Goal: Information Seeking & Learning: Check status

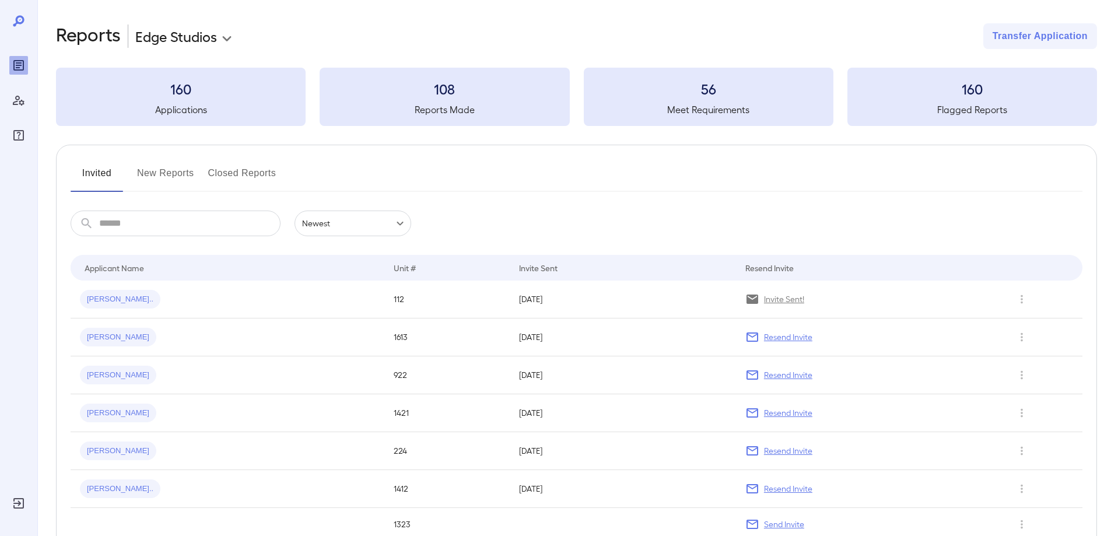
click at [164, 180] on button "New Reports" at bounding box center [165, 178] width 57 height 28
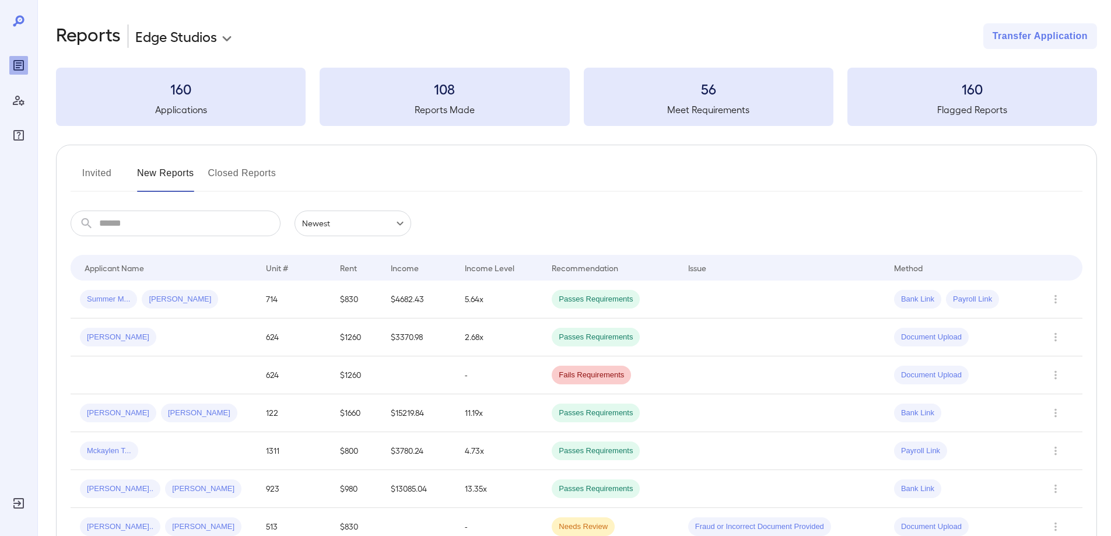
click at [104, 177] on button "Invited" at bounding box center [97, 178] width 53 height 28
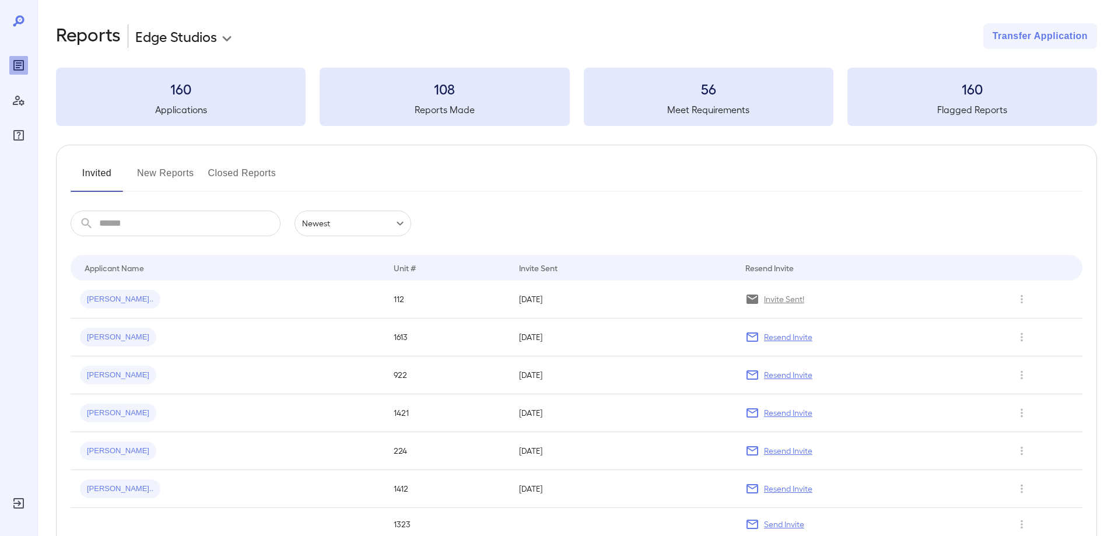
click at [153, 177] on button "New Reports" at bounding box center [165, 178] width 57 height 28
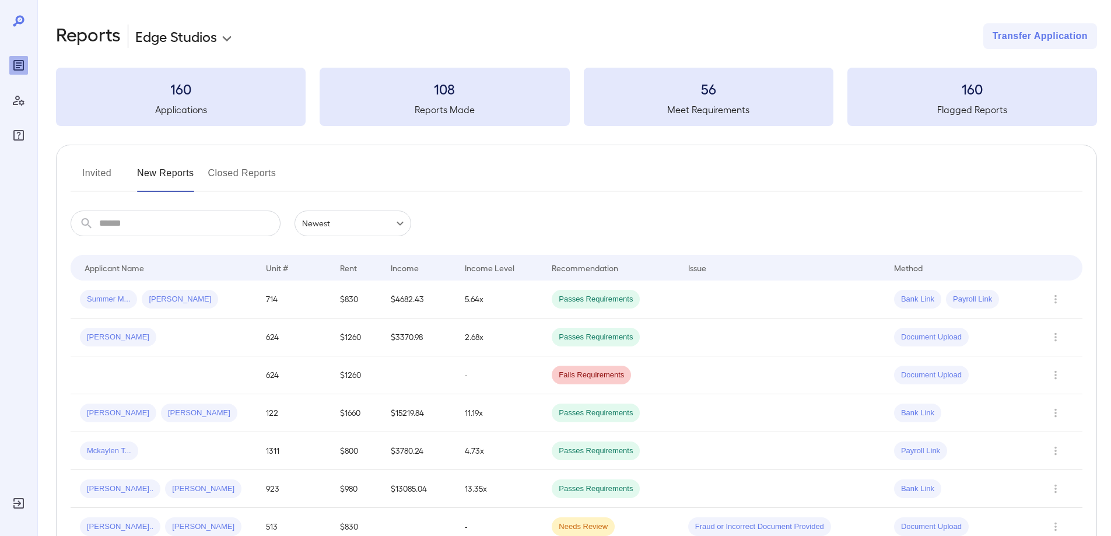
click at [97, 178] on button "Invited" at bounding box center [97, 178] width 53 height 28
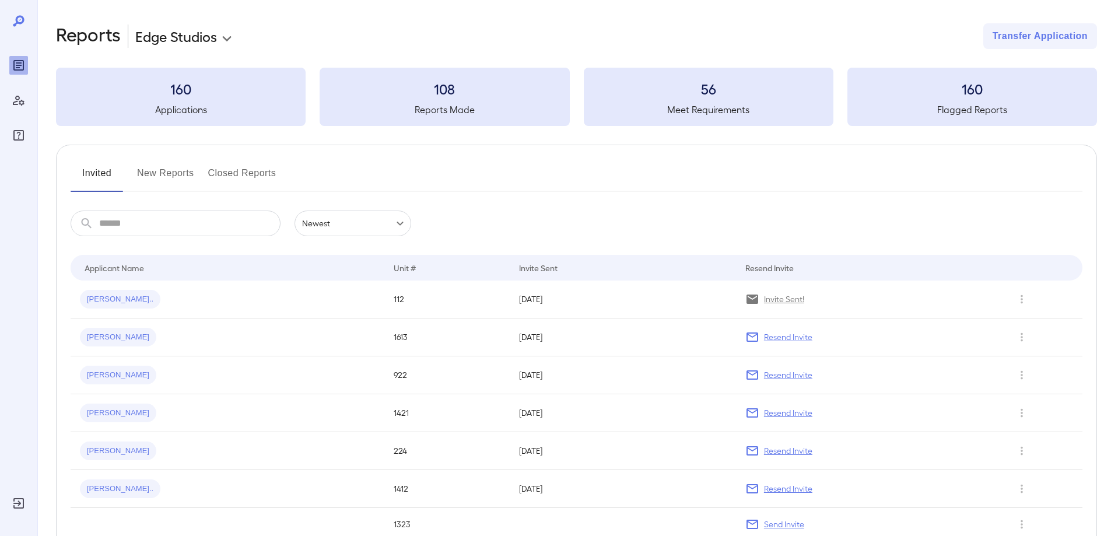
click at [159, 177] on button "New Reports" at bounding box center [165, 178] width 57 height 28
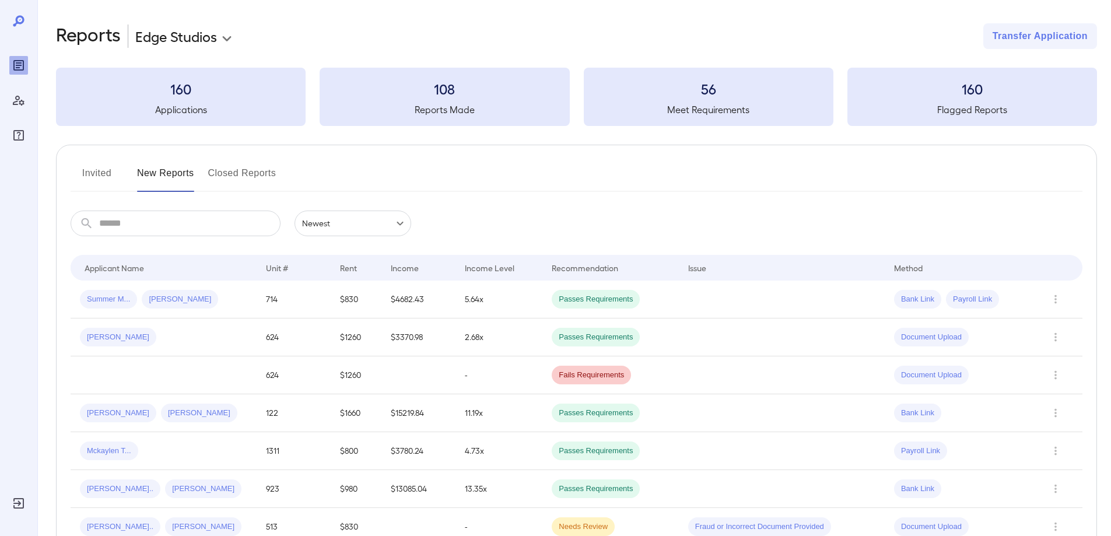
click at [100, 174] on button "Invited" at bounding box center [97, 178] width 53 height 28
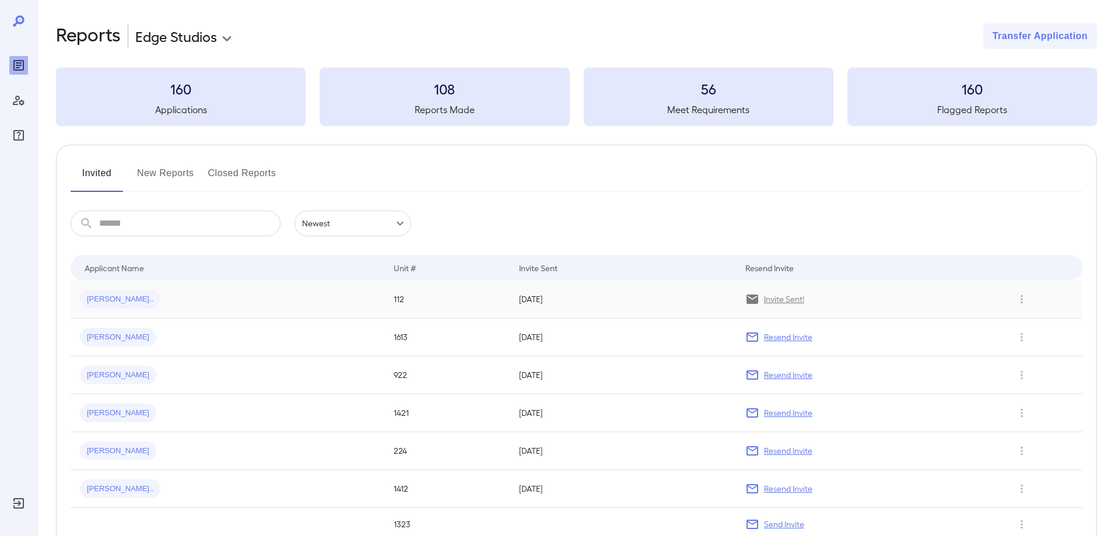
click at [198, 286] on td "[PERSON_NAME].." at bounding box center [228, 300] width 314 height 38
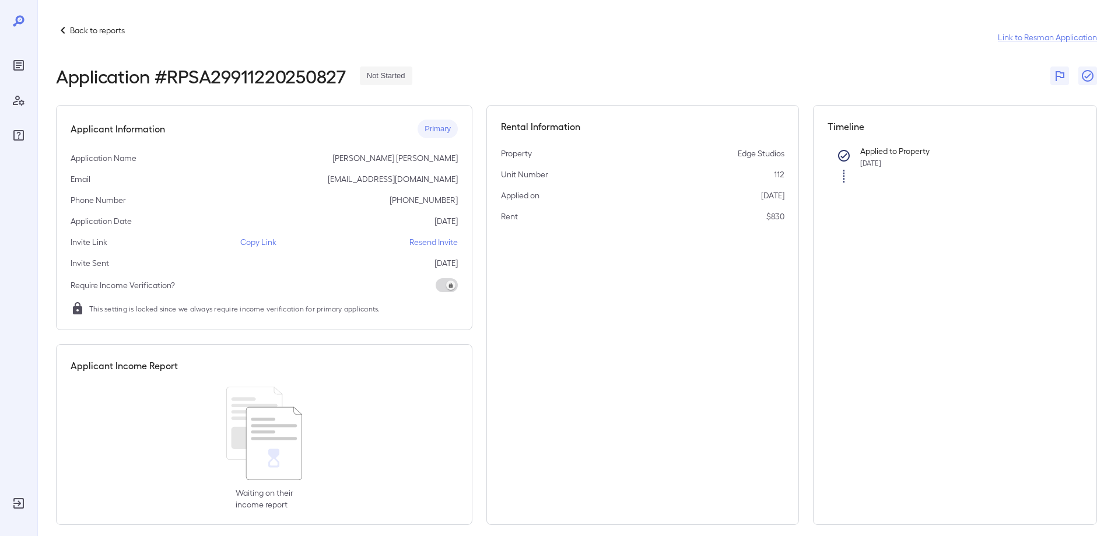
click at [68, 30] on icon at bounding box center [63, 30] width 14 height 14
